Goal: Task Accomplishment & Management: Use online tool/utility

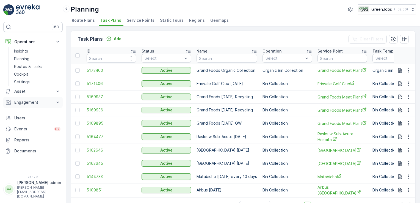
click at [58, 103] on icon at bounding box center [57, 102] width 5 height 5
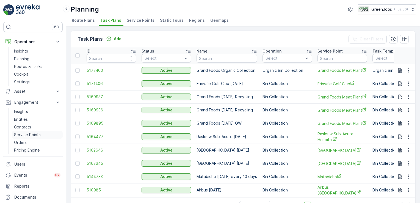
click at [27, 134] on p "Service Points" at bounding box center [27, 134] width 27 height 5
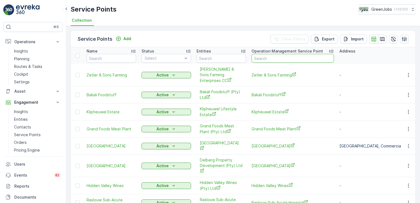
click at [266, 59] on input "text" at bounding box center [293, 58] width 82 height 9
type input "wonder"
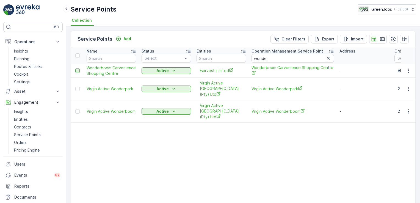
click at [77, 70] on div at bounding box center [77, 70] width 4 height 4
click at [75, 68] on input "checkbox" at bounding box center [75, 68] width 0 height 0
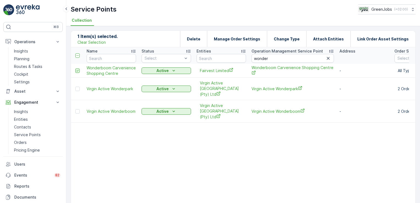
click at [77, 71] on icon at bounding box center [77, 71] width 2 height 2
click at [75, 68] on input "checkbox" at bounding box center [75, 68] width 0 height 0
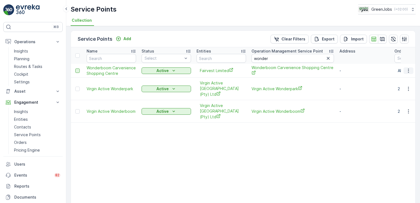
click at [409, 69] on icon "button" at bounding box center [408, 70] width 5 height 5
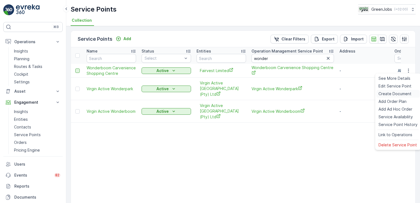
click at [395, 91] on span "Create Document" at bounding box center [395, 93] width 33 height 5
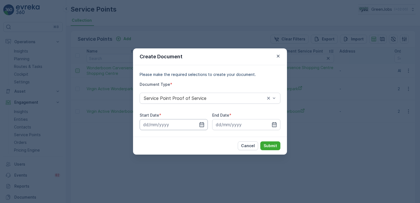
click at [152, 125] on input at bounding box center [174, 124] width 68 height 11
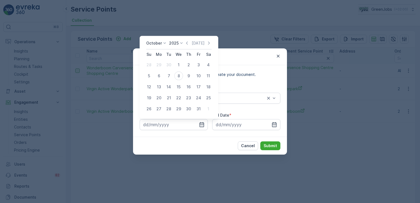
click at [165, 43] on icon at bounding box center [164, 42] width 5 height 5
click at [160, 74] on span "August" at bounding box center [156, 73] width 13 height 5
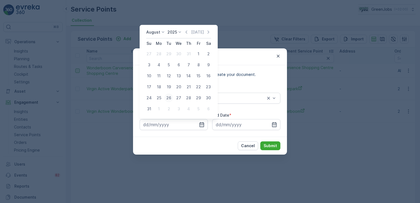
click at [169, 98] on div "26" at bounding box center [168, 97] width 9 height 9
type input "[DATE]"
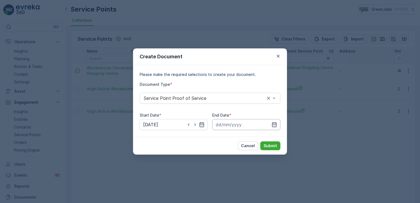
click at [233, 125] on input at bounding box center [246, 124] width 68 height 11
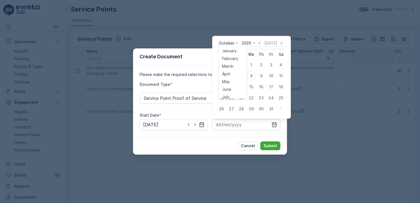
click at [237, 44] on icon at bounding box center [237, 42] width 5 height 5
click at [236, 74] on span "September" at bounding box center [232, 75] width 21 height 5
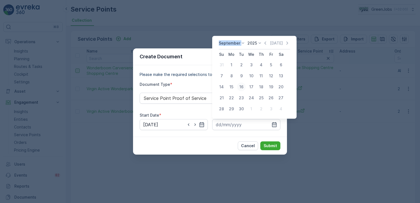
click at [241, 87] on div "16" at bounding box center [241, 86] width 9 height 9
type input "[DATE]"
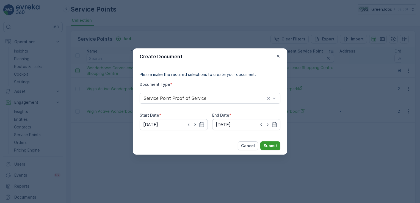
click at [272, 146] on p "Submit" at bounding box center [270, 145] width 13 height 5
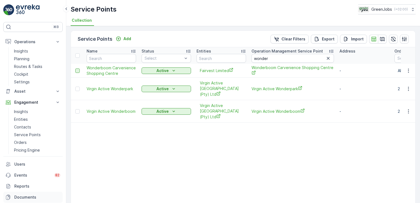
click at [32, 196] on p "Documents" at bounding box center [37, 196] width 46 height 5
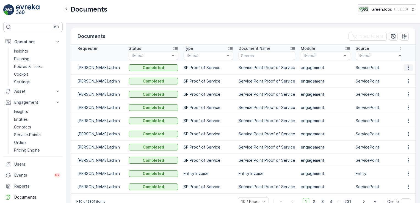
click at [410, 68] on button "button" at bounding box center [409, 67] width 10 height 7
click at [409, 75] on span "See Details" at bounding box center [407, 75] width 21 height 5
